Goal: Transaction & Acquisition: Purchase product/service

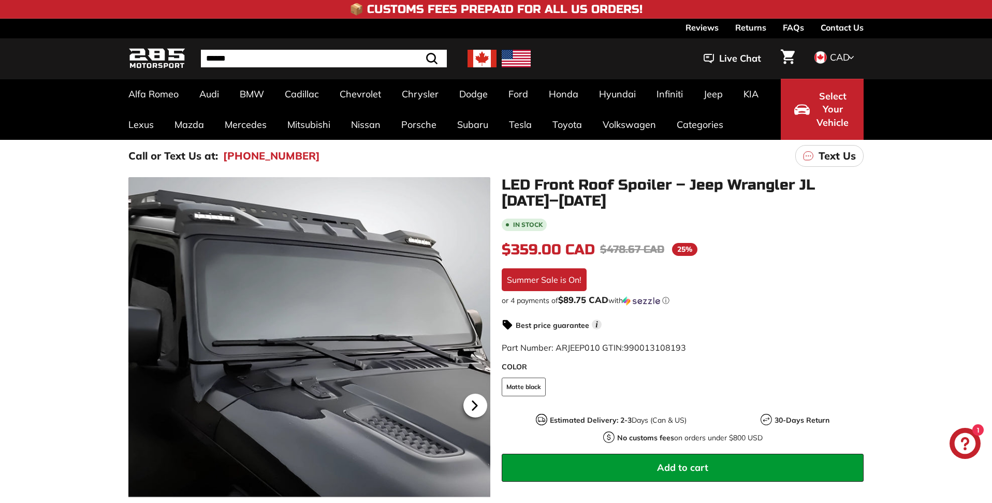
click at [474, 408] on icon at bounding box center [475, 405] width 4 height 9
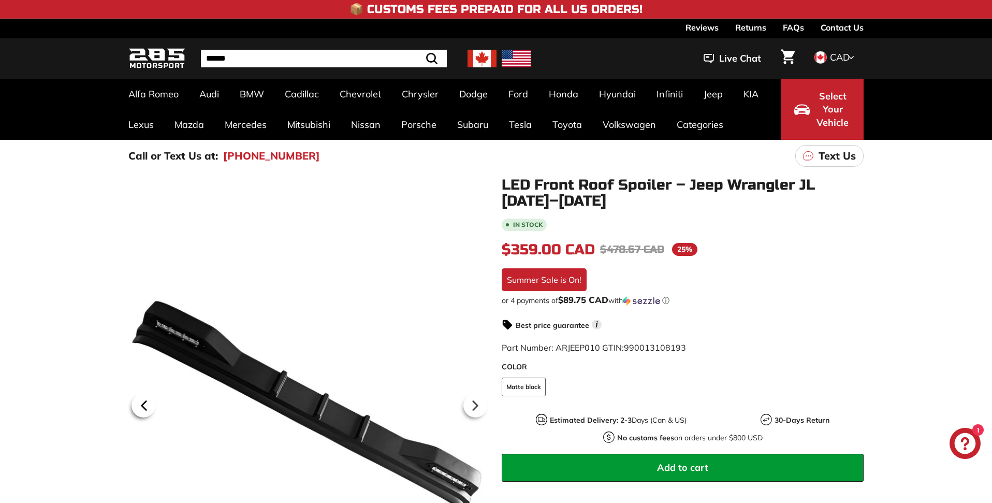
click at [147, 402] on icon at bounding box center [144, 406] width 24 height 24
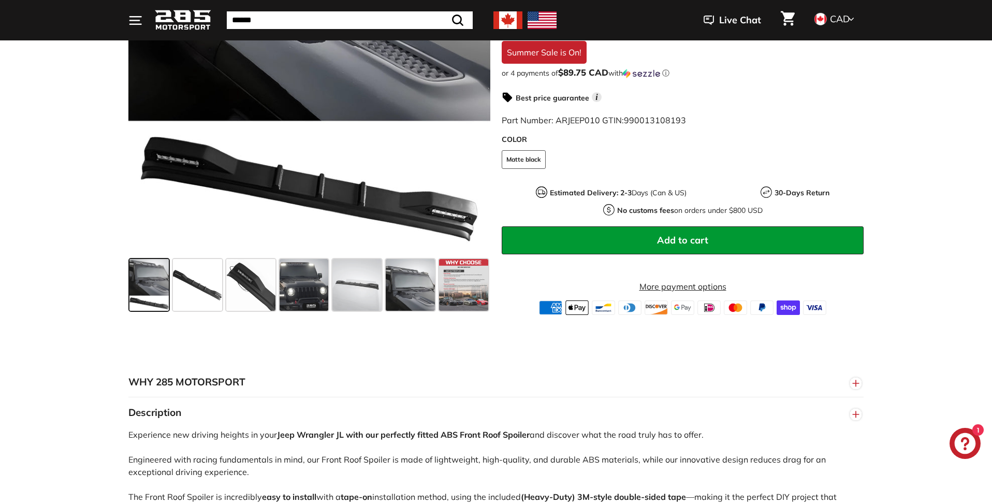
scroll to position [377, 0]
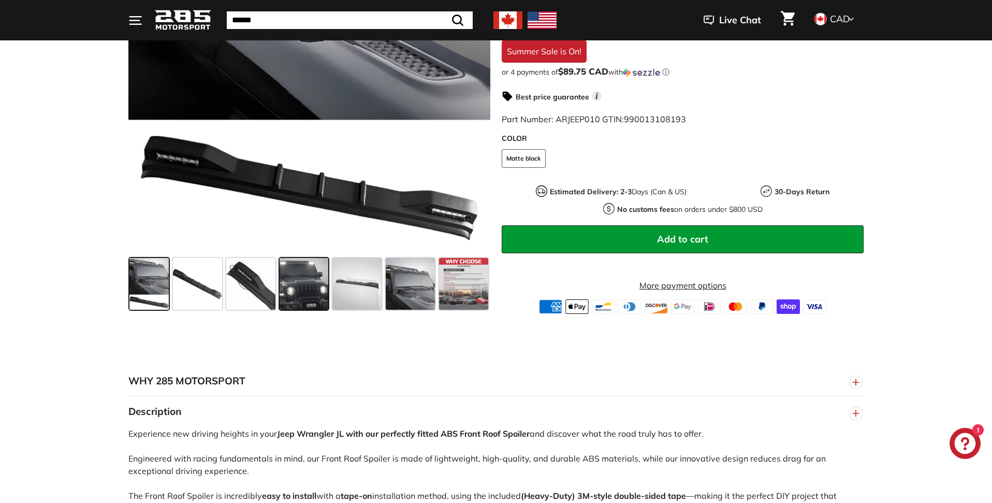
click at [304, 289] on span at bounding box center [304, 284] width 49 height 52
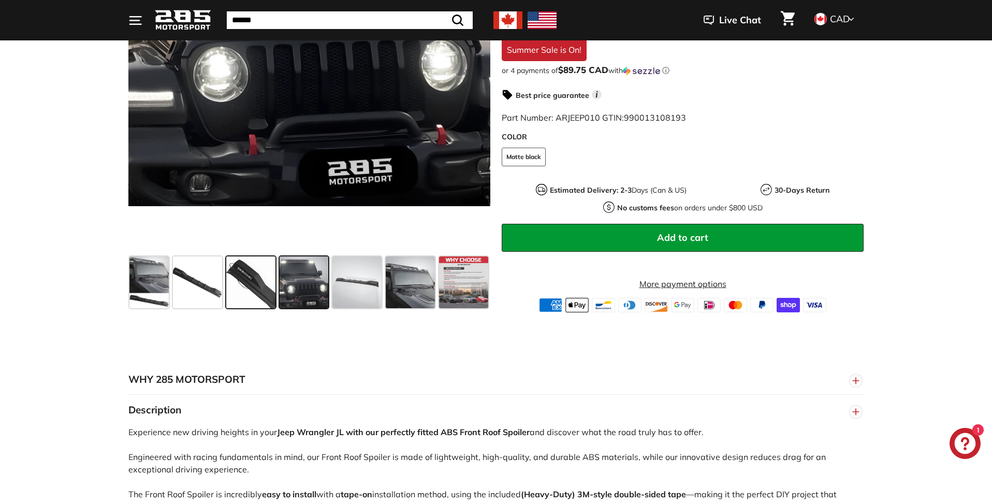
scroll to position [379, 0]
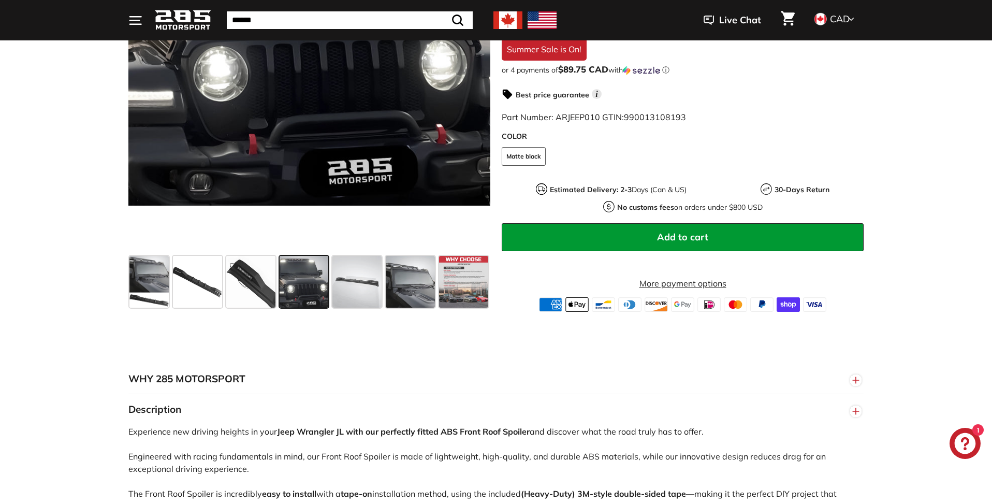
click at [306, 283] on span at bounding box center [304, 282] width 49 height 52
drag, startPoint x: 355, startPoint y: 286, endPoint x: 366, endPoint y: 285, distance: 10.5
click at [356, 286] on span at bounding box center [356, 282] width 49 height 52
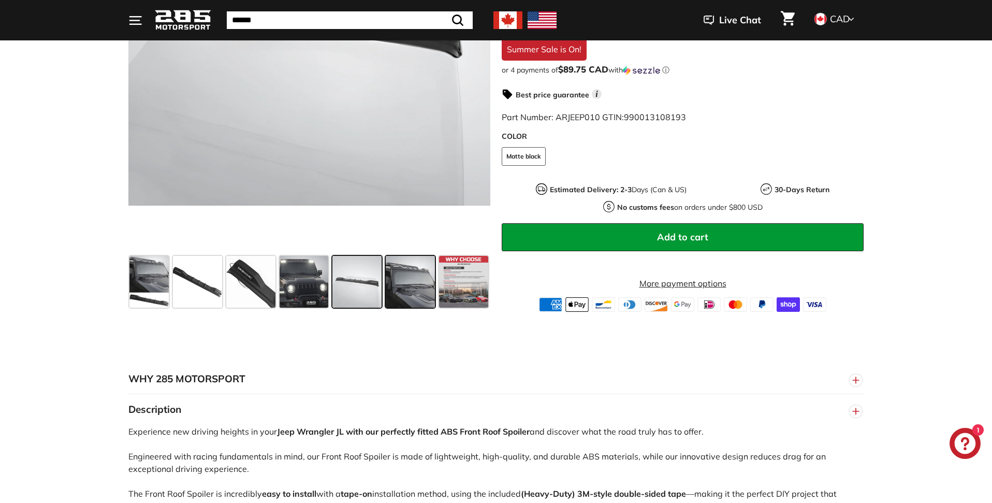
click at [412, 285] on span at bounding box center [410, 282] width 49 height 52
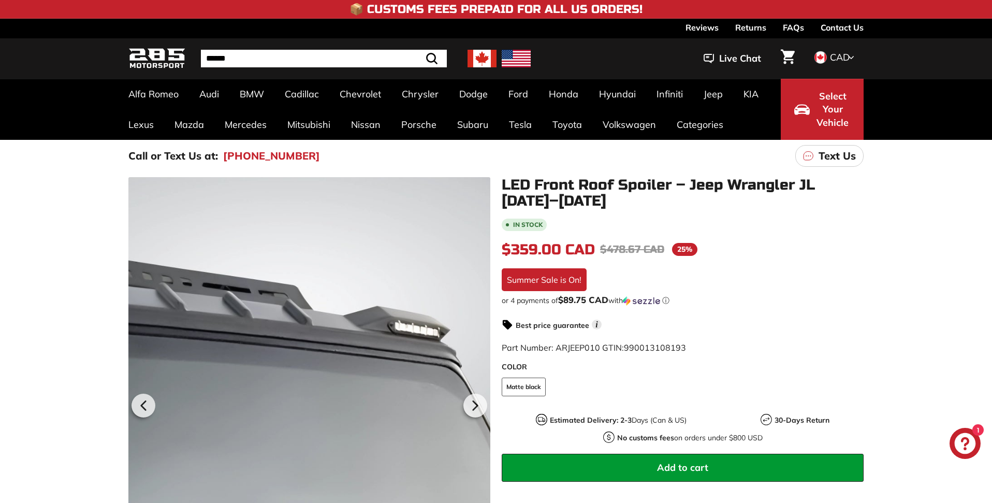
scroll to position [0, 0]
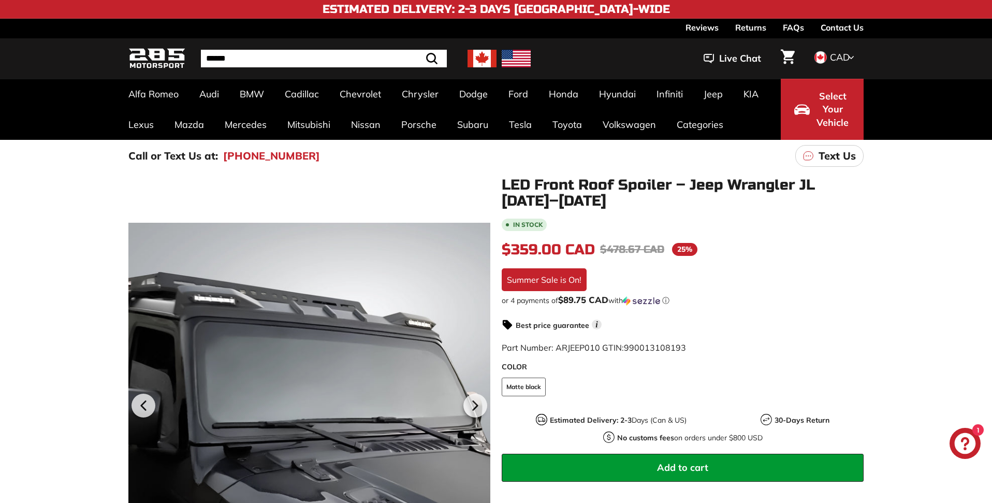
click at [478, 68] on div ". . . Site navigation . . . Site navigation 285 Motorsport Search Close .cls-1{…" at bounding box center [495, 58] width 735 height 35
click at [481, 64] on img at bounding box center [482, 59] width 29 height 18
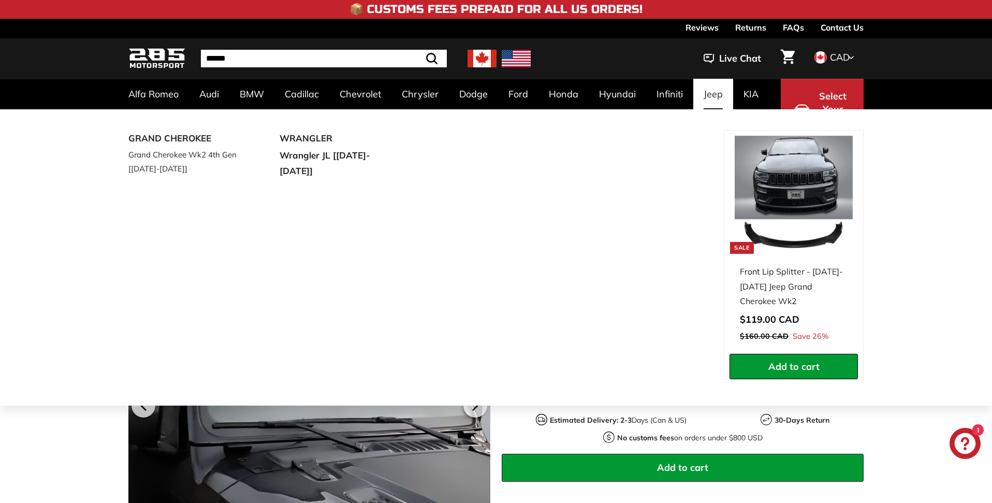
click at [727, 98] on link "Jeep" at bounding box center [713, 94] width 40 height 31
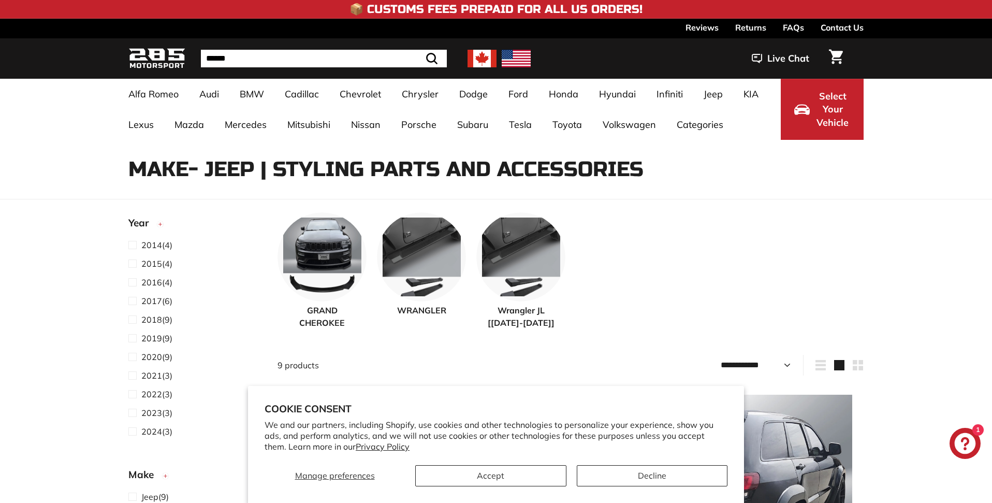
select select "**********"
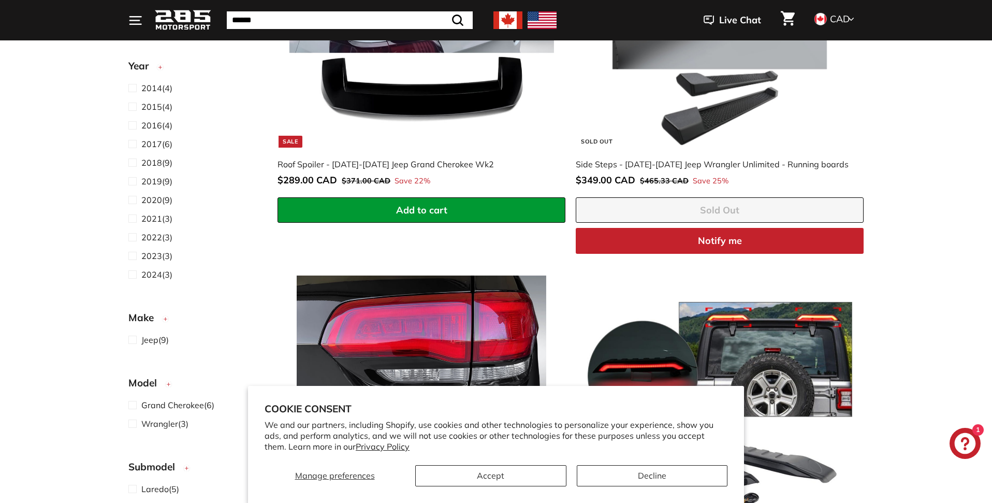
scroll to position [870, 0]
